Goal: Task Accomplishment & Management: Manage account settings

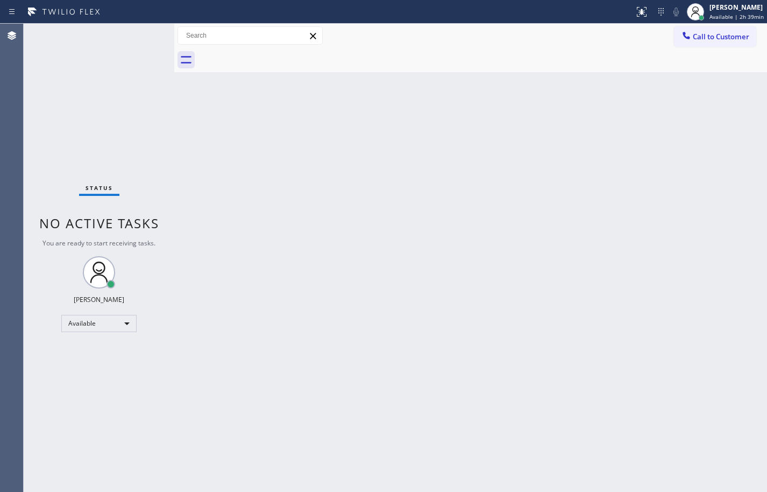
click at [734, 263] on div "Back to Dashboard Change Sender ID Customers Technicians Select a contact Outbo…" at bounding box center [470, 258] width 593 height 468
click at [737, 205] on div "Back to Dashboard Change Sender ID Customers Technicians Select a contact Outbo…" at bounding box center [470, 258] width 593 height 468
drag, startPoint x: 739, startPoint y: 55, endPoint x: 711, endPoint y: 65, distance: 30.1
click at [739, 55] on div at bounding box center [482, 60] width 569 height 24
click at [746, 9] on div "[PERSON_NAME]" at bounding box center [737, 7] width 53 height 9
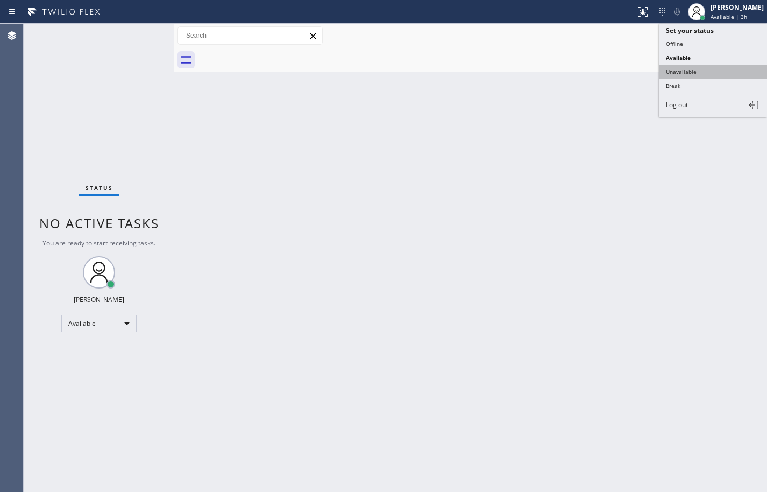
click at [712, 70] on button "Unavailable" at bounding box center [713, 72] width 108 height 14
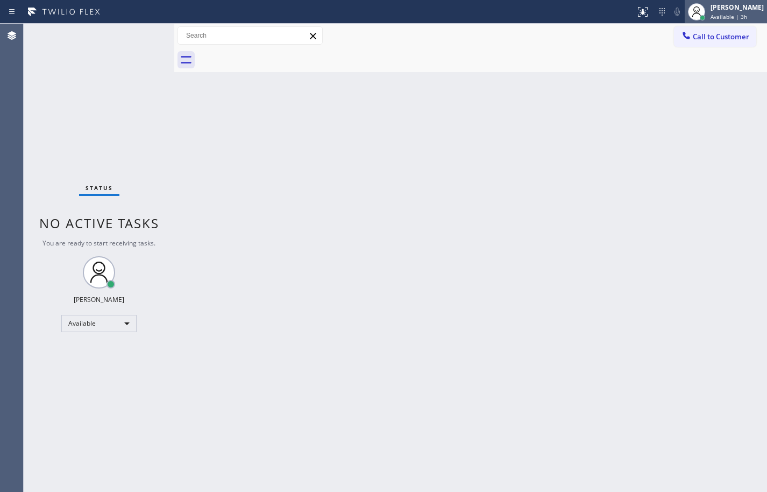
click at [726, 20] on span "Available | 3h" at bounding box center [729, 17] width 37 height 8
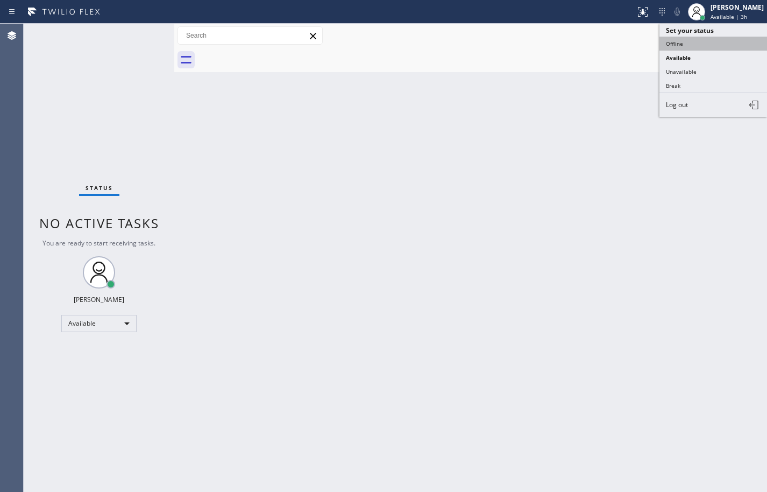
click at [718, 44] on button "Offline" at bounding box center [713, 44] width 108 height 14
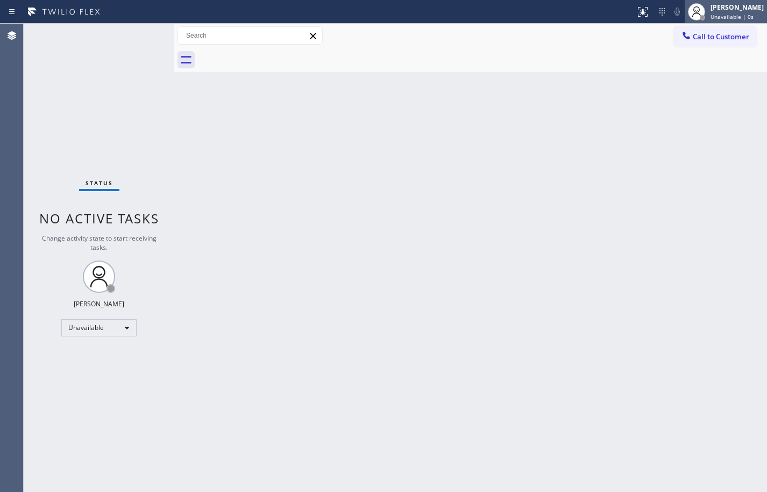
click at [736, 17] on span "Unavailable | 0s" at bounding box center [732, 17] width 43 height 8
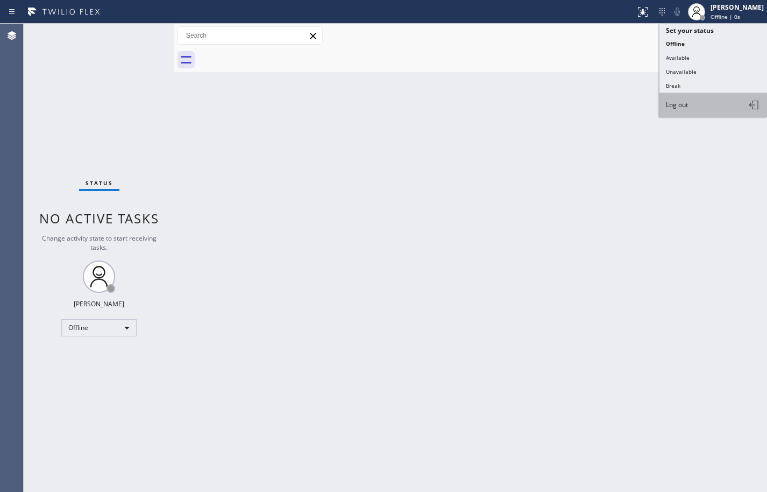
click at [716, 101] on button "Log out" at bounding box center [713, 105] width 108 height 24
